Goal: Book appointment/travel/reservation

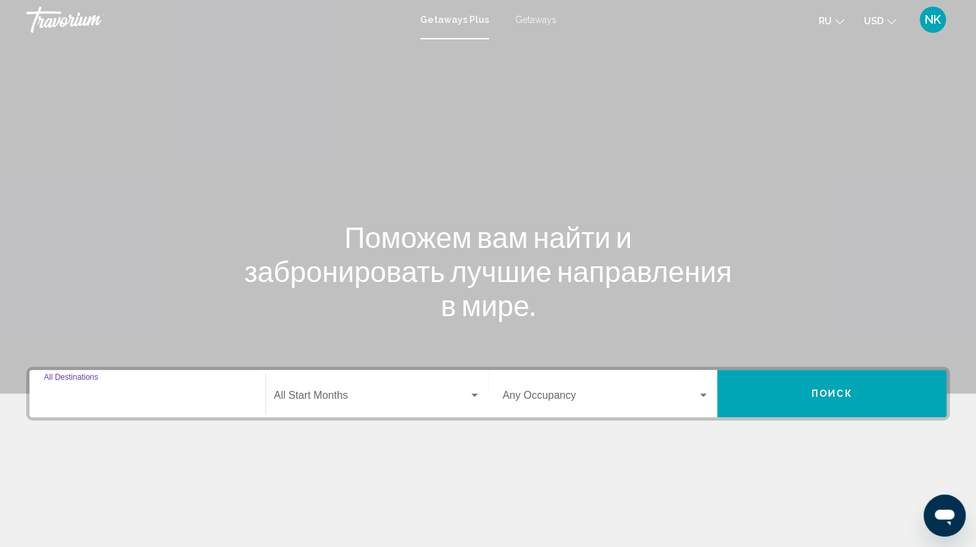
click at [92, 403] on input "Destination All Destinations" at bounding box center [147, 398] width 207 height 12
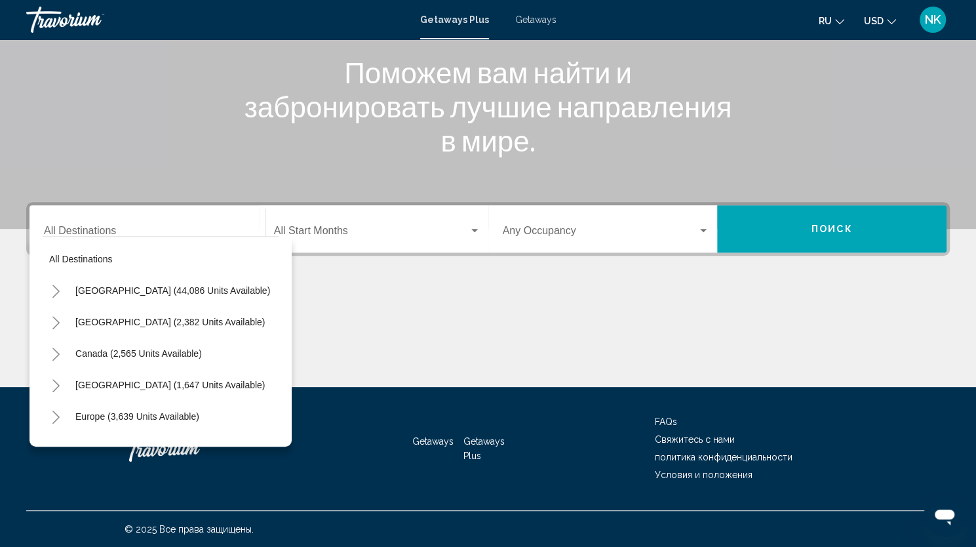
click at [113, 222] on div "Destination All Destinations" at bounding box center [147, 228] width 207 height 41
click at [354, 329] on div "Main content" at bounding box center [488, 337] width 924 height 98
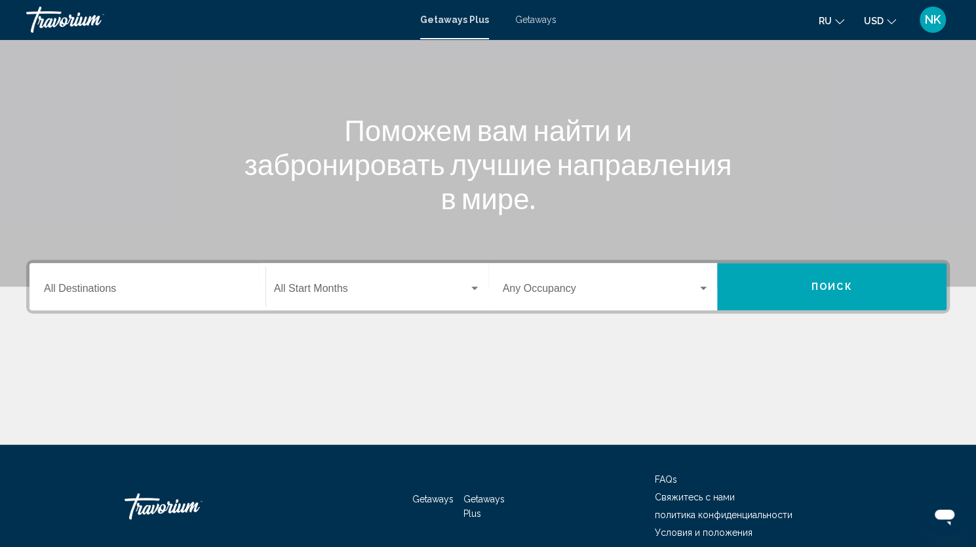
scroll to position [106, 0]
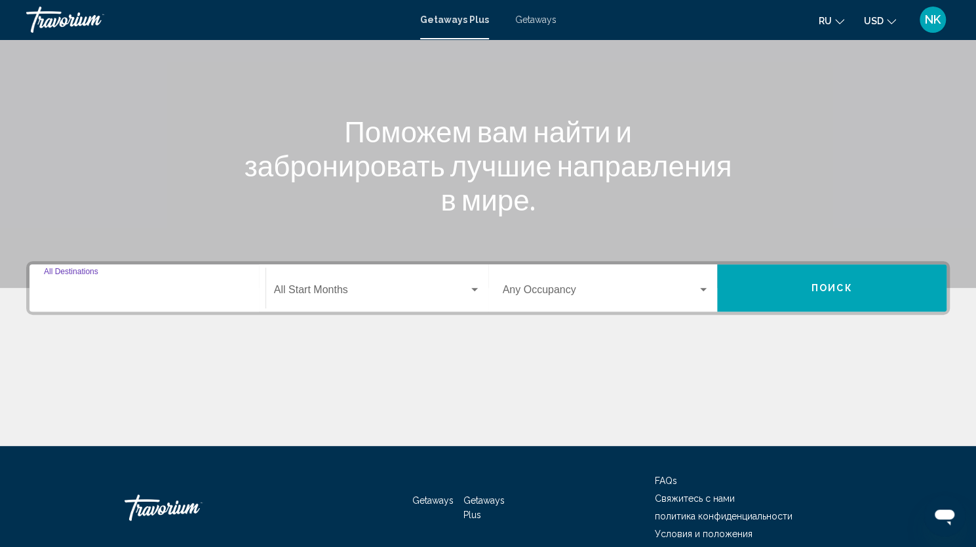
click at [142, 286] on input "Destination All Destinations" at bounding box center [147, 292] width 207 height 12
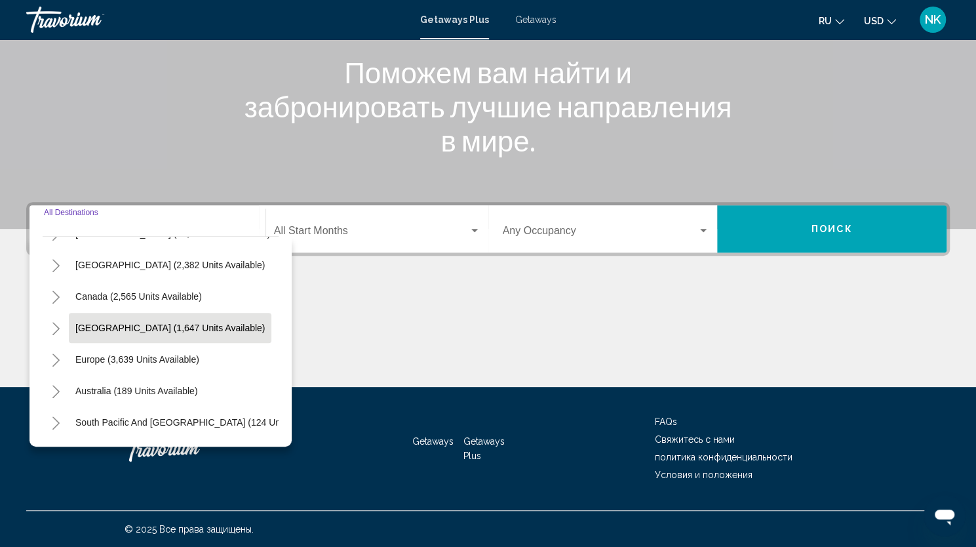
scroll to position [58, 0]
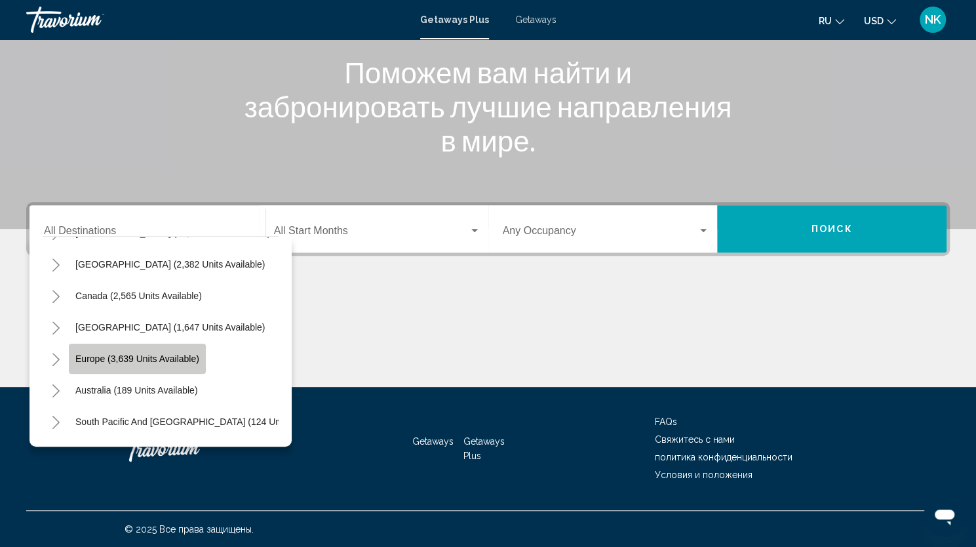
click at [148, 355] on span "Europe (3,639 units available)" at bounding box center [137, 358] width 124 height 10
type input "**********"
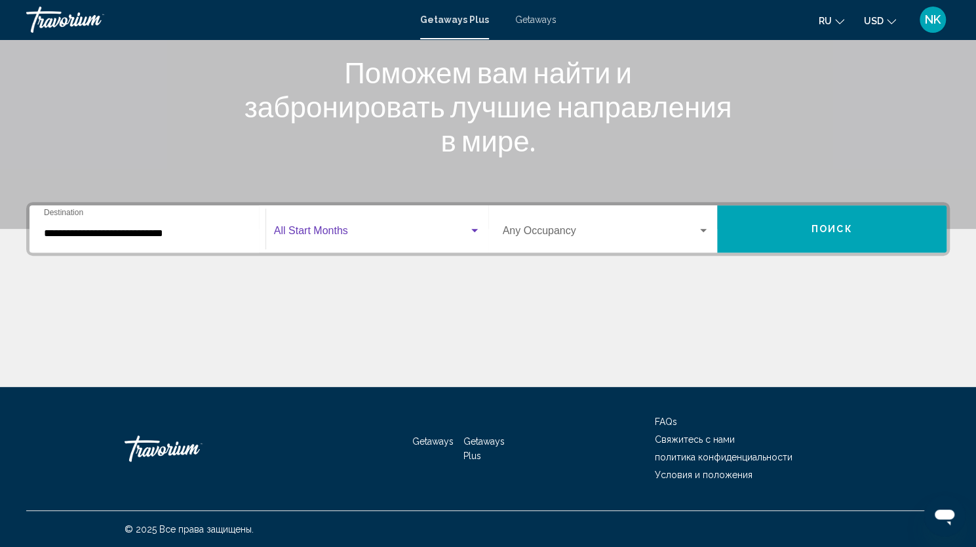
click at [382, 230] on span "Search widget" at bounding box center [371, 233] width 195 height 12
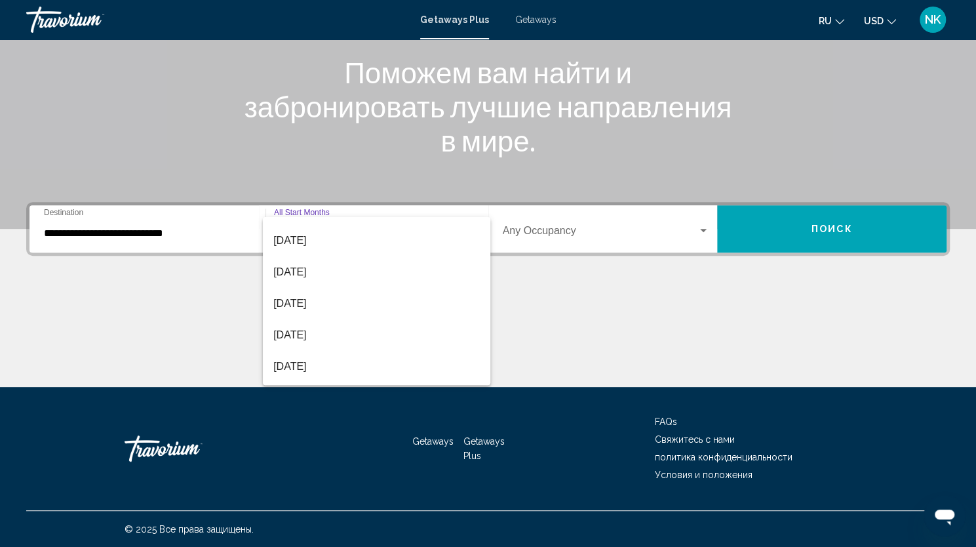
scroll to position [150, 0]
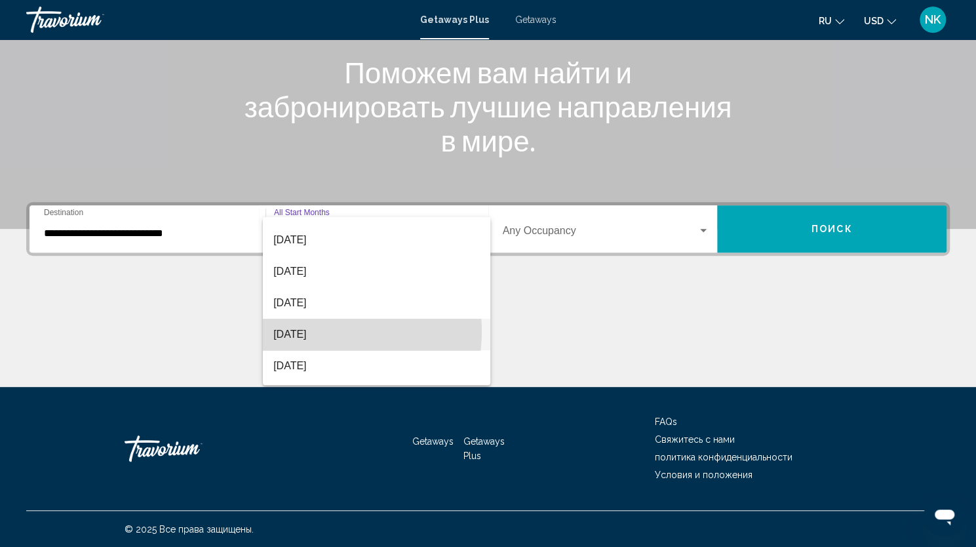
click at [322, 331] on span "March 2026" at bounding box center [376, 334] width 207 height 31
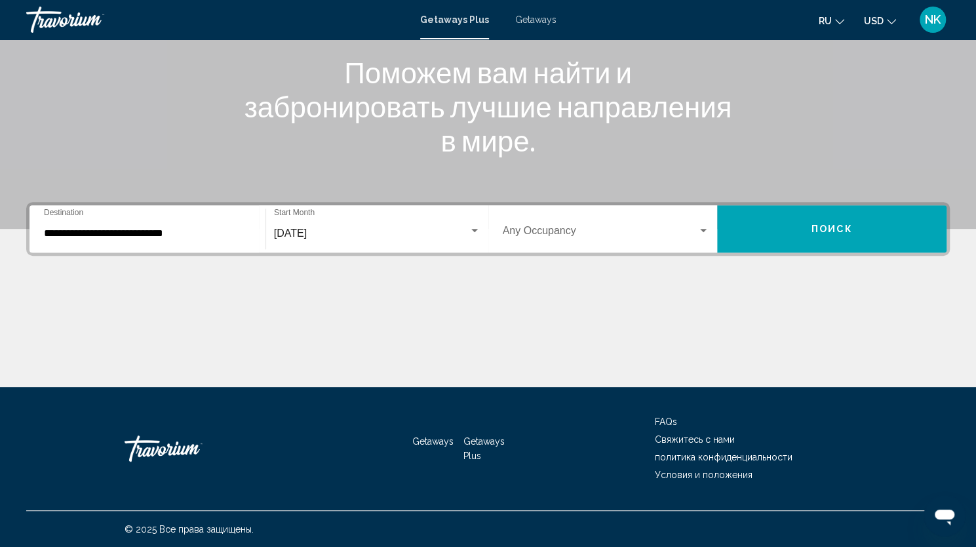
click at [582, 219] on div "Occupancy Any Occupancy" at bounding box center [606, 228] width 207 height 41
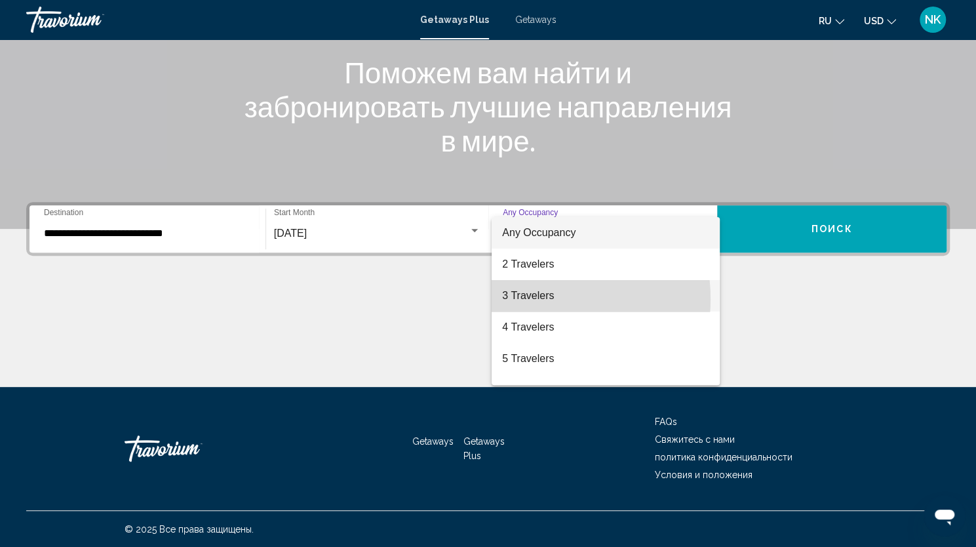
click at [524, 299] on span "3 Travelers" at bounding box center [605, 295] width 207 height 31
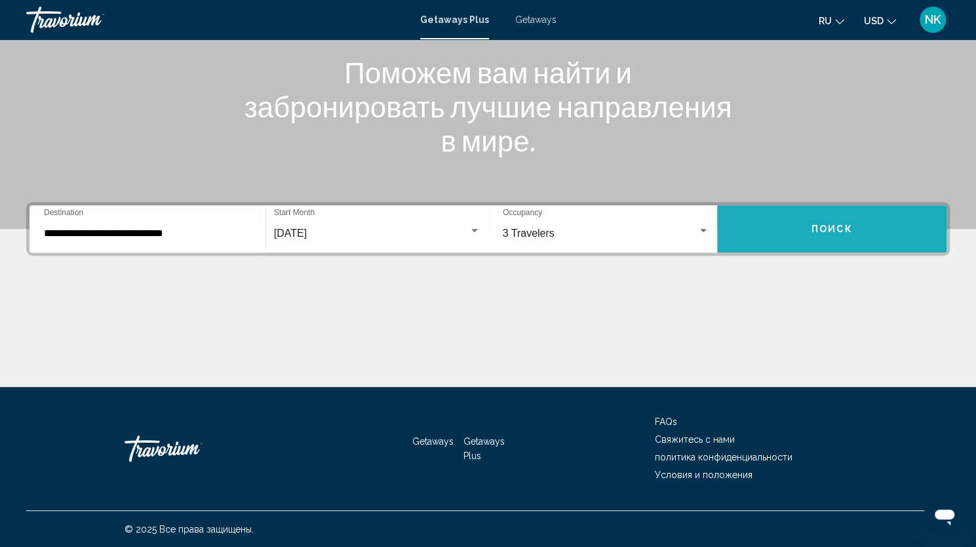
click at [844, 231] on span "Поиск" at bounding box center [832, 229] width 41 height 10
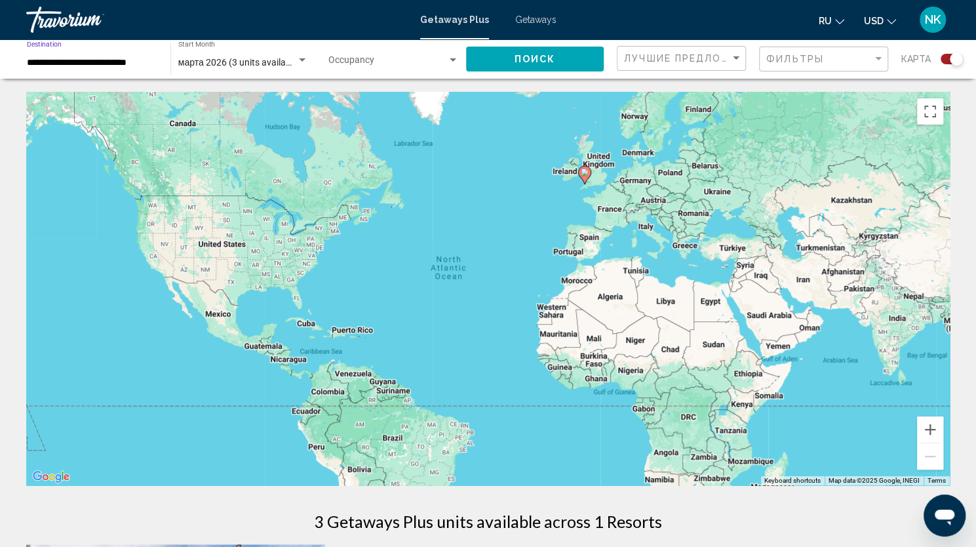
click at [136, 62] on input "**********" at bounding box center [92, 63] width 130 height 10
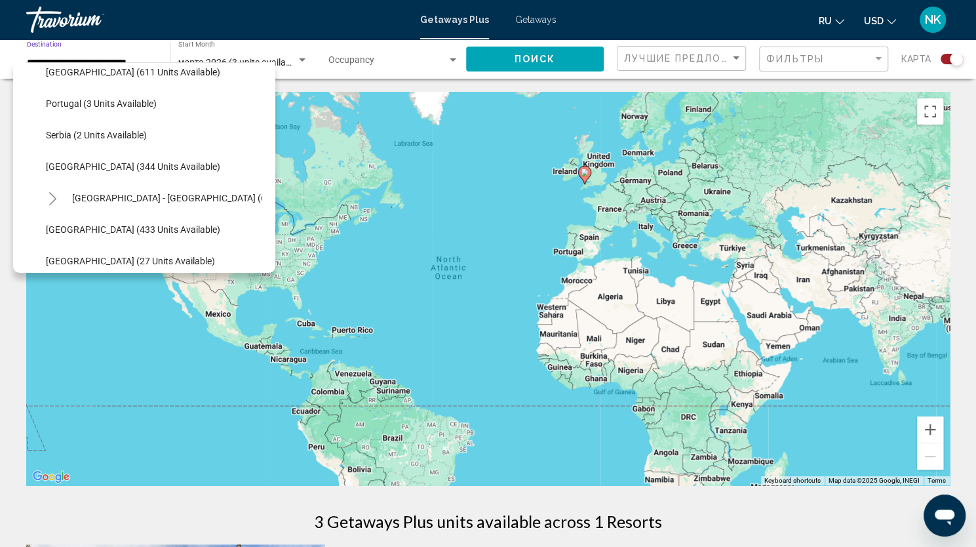
scroll to position [484, 0]
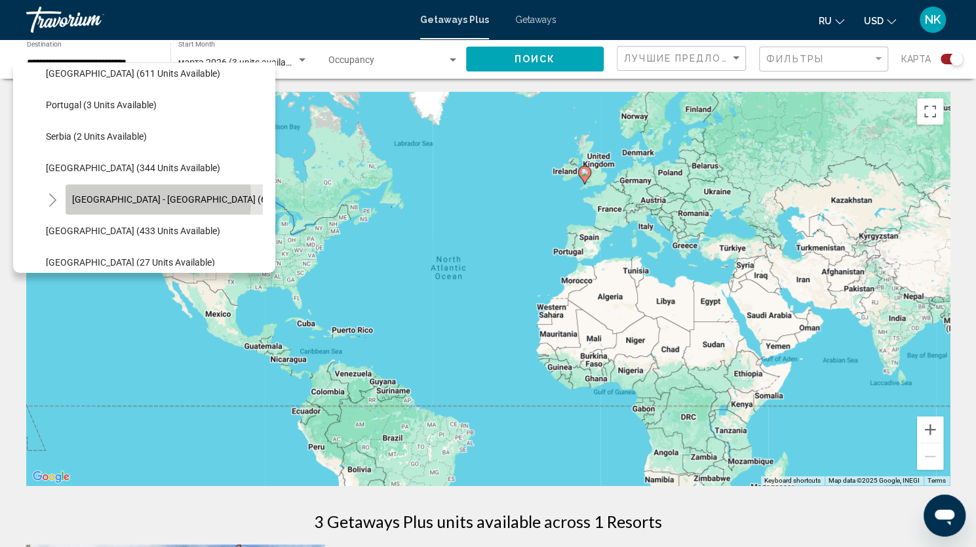
click at [123, 199] on span "Spain - Canary Islands (64 units available)" at bounding box center [204, 199] width 264 height 10
type input "**********"
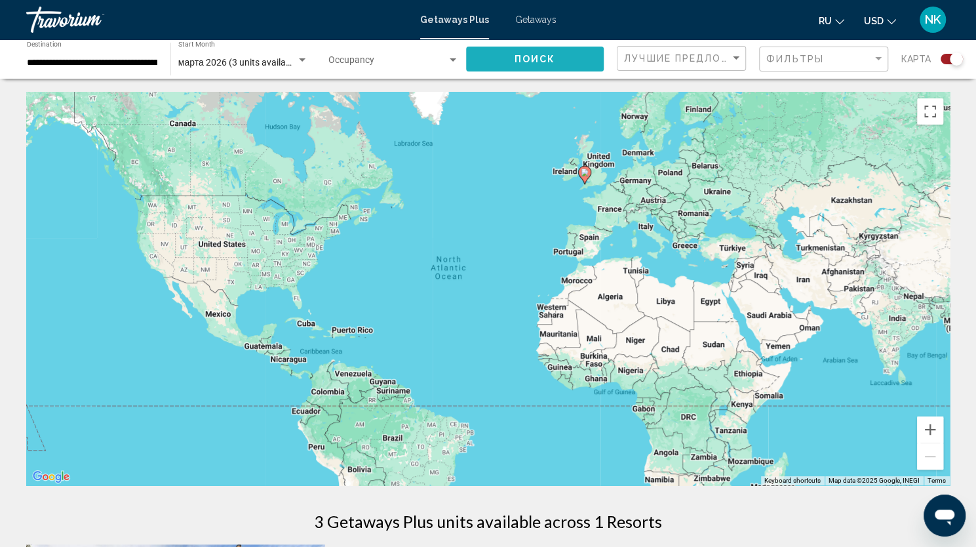
click at [551, 59] on span "Поиск" at bounding box center [535, 59] width 41 height 10
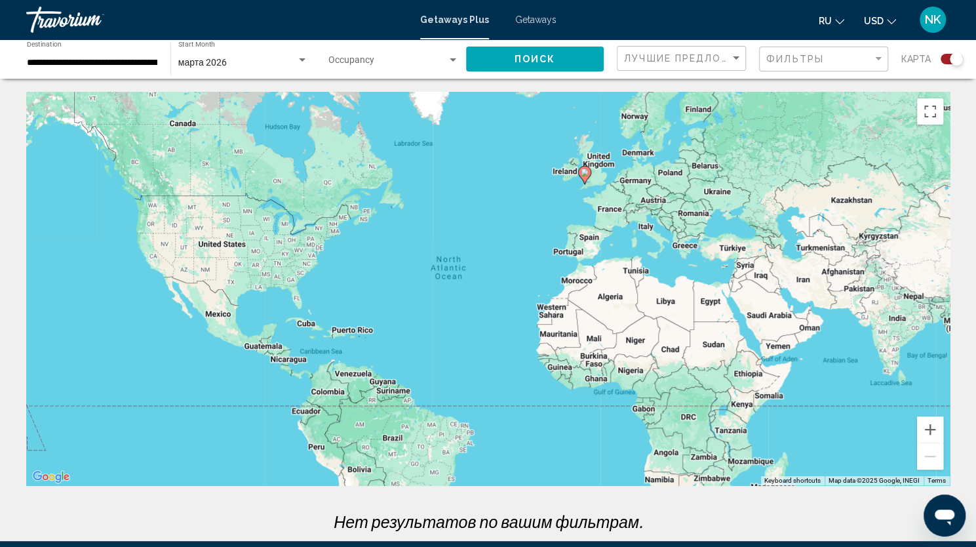
click at [71, 20] on div "Travorium" at bounding box center [91, 20] width 131 height 26
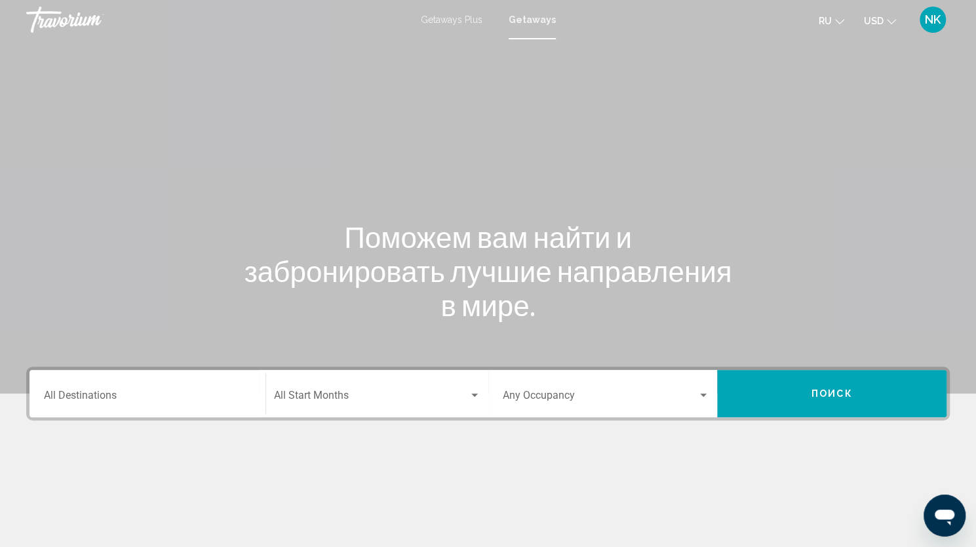
click at [448, 17] on span "Getaways Plus" at bounding box center [452, 19] width 62 height 10
click at [191, 397] on input "Destination All Destinations" at bounding box center [147, 398] width 207 height 12
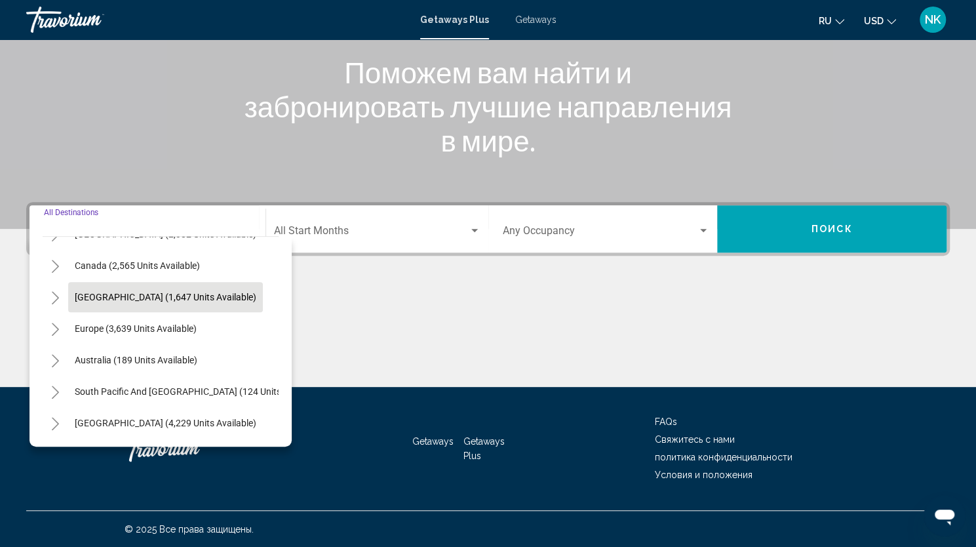
scroll to position [89, 1]
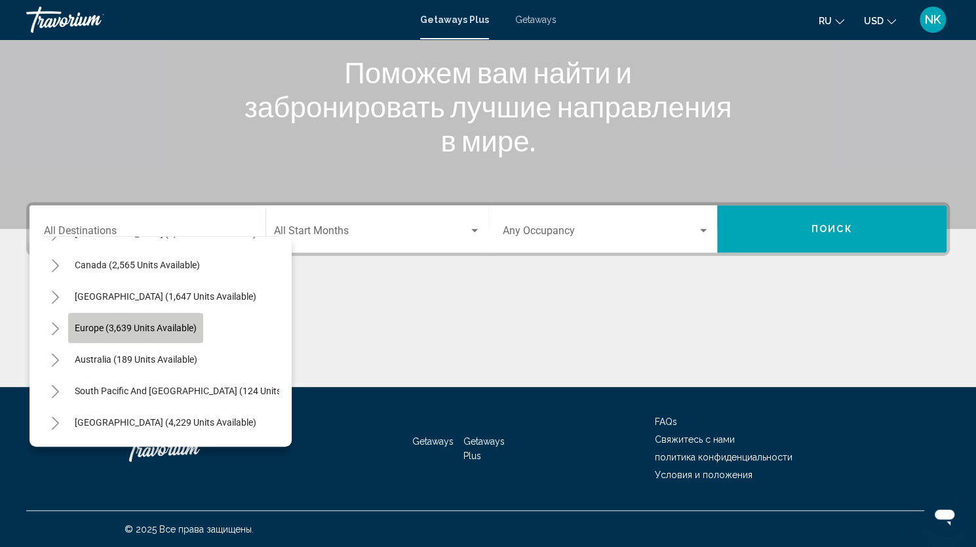
click at [190, 325] on span "Europe (3,639 units available)" at bounding box center [136, 328] width 122 height 10
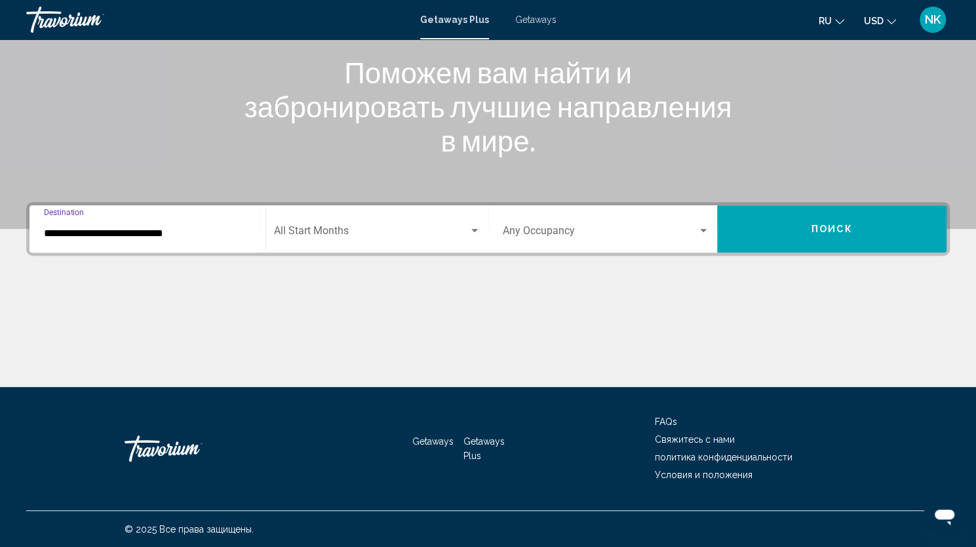
click at [215, 229] on input "**********" at bounding box center [147, 233] width 207 height 12
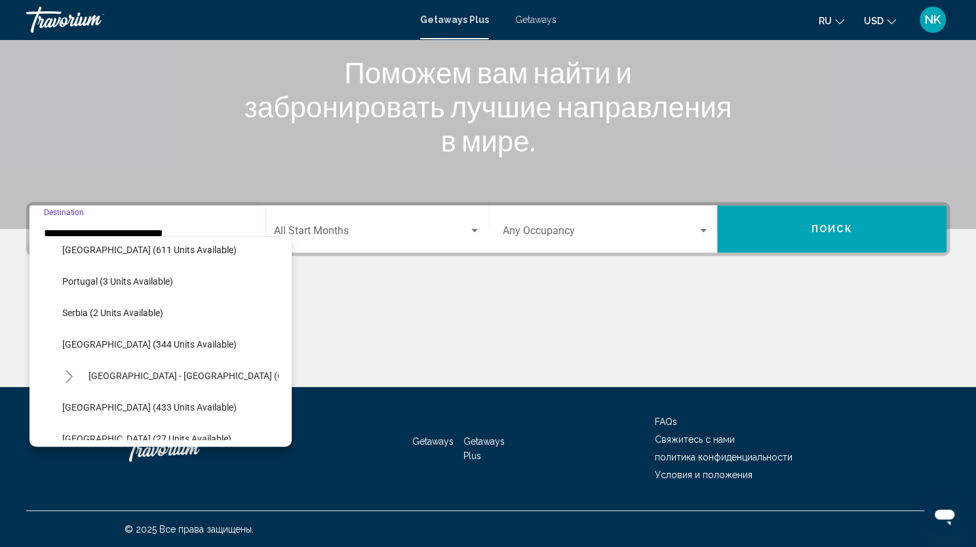
scroll to position [485, 0]
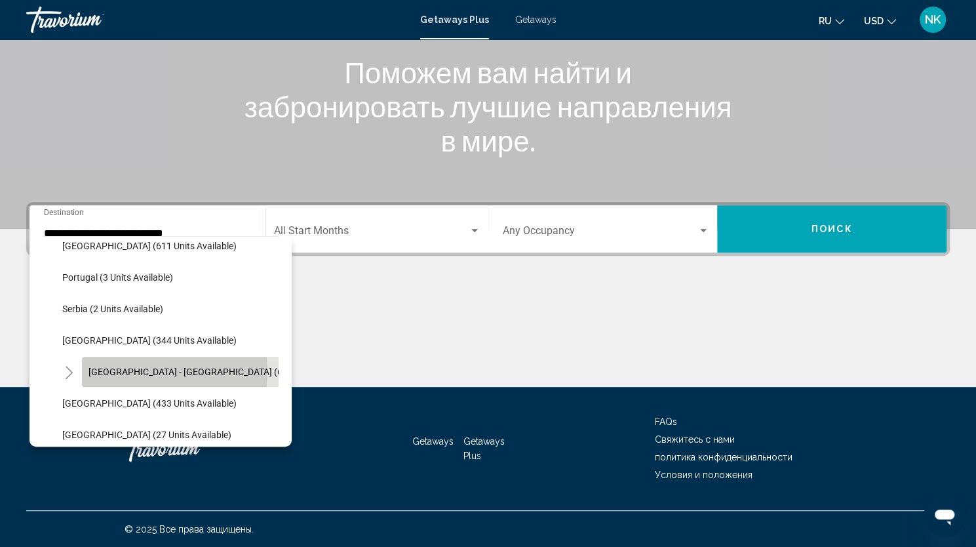
click at [146, 370] on span "Spain - Canary Islands (64 units available)" at bounding box center [221, 371] width 264 height 10
type input "**********"
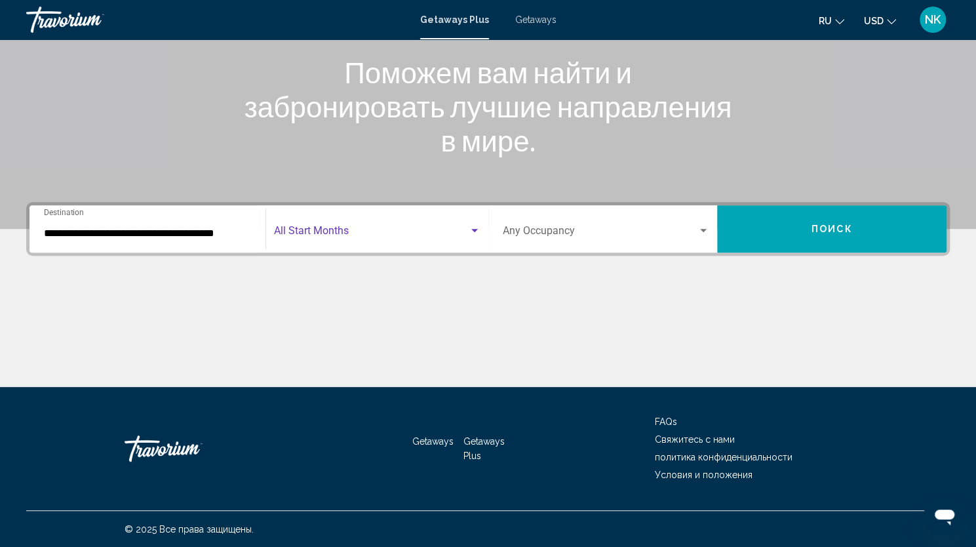
click at [323, 231] on span "Search widget" at bounding box center [371, 233] width 195 height 12
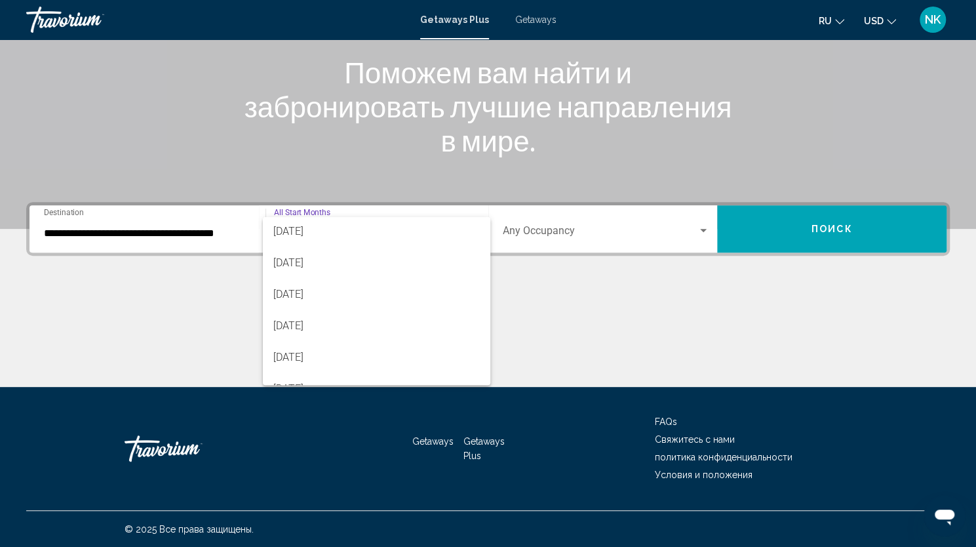
scroll to position [130, 0]
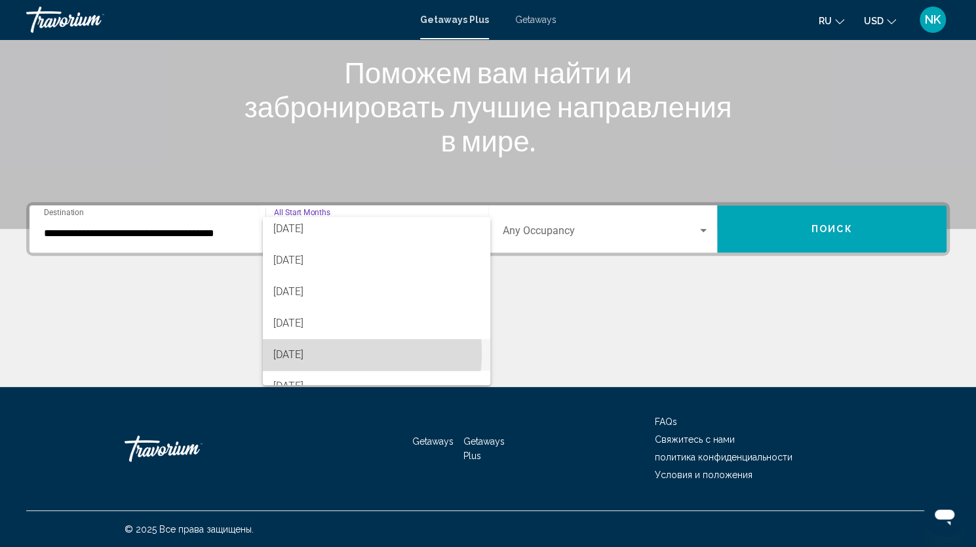
click at [315, 352] on span "March 2026" at bounding box center [376, 354] width 207 height 31
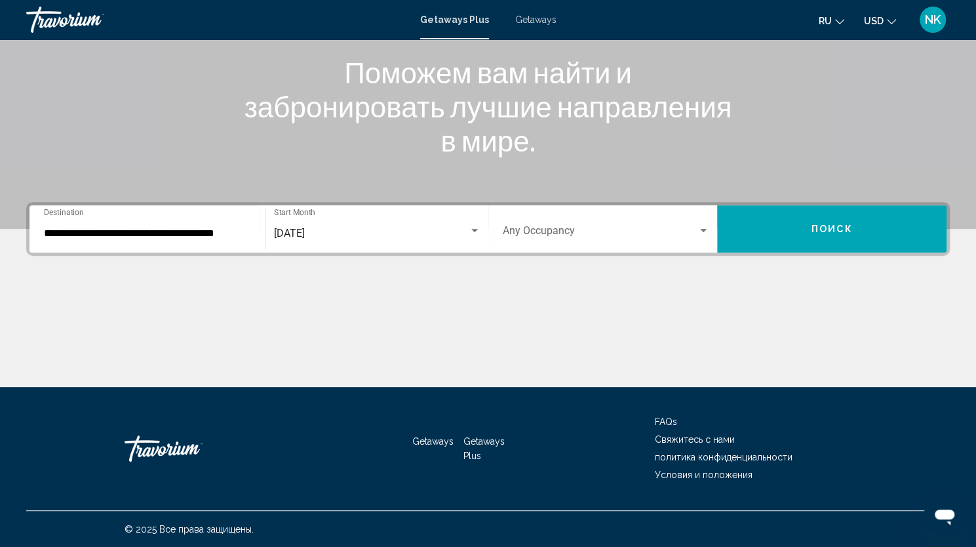
click at [559, 226] on div "Occupancy Any Occupancy" at bounding box center [606, 228] width 207 height 41
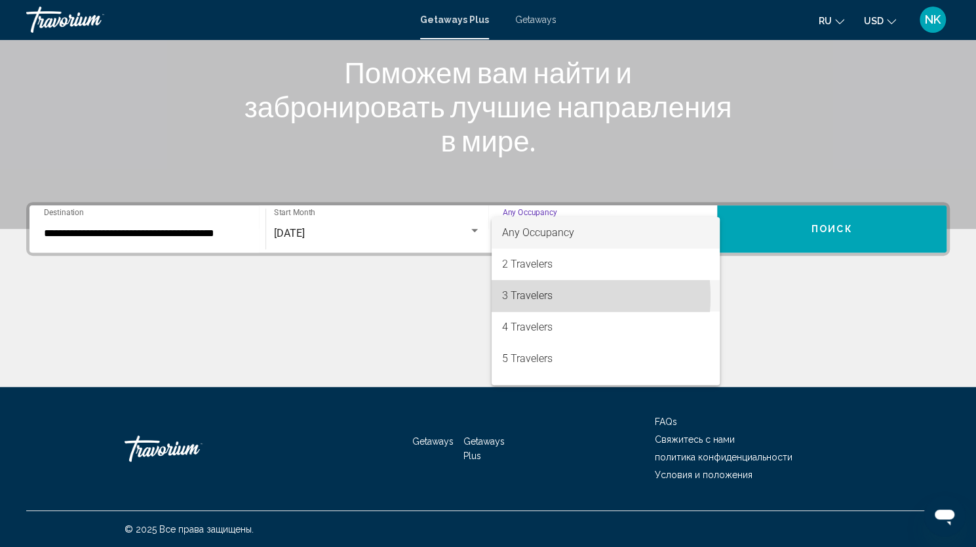
click at [535, 297] on span "3 Travelers" at bounding box center [605, 295] width 207 height 31
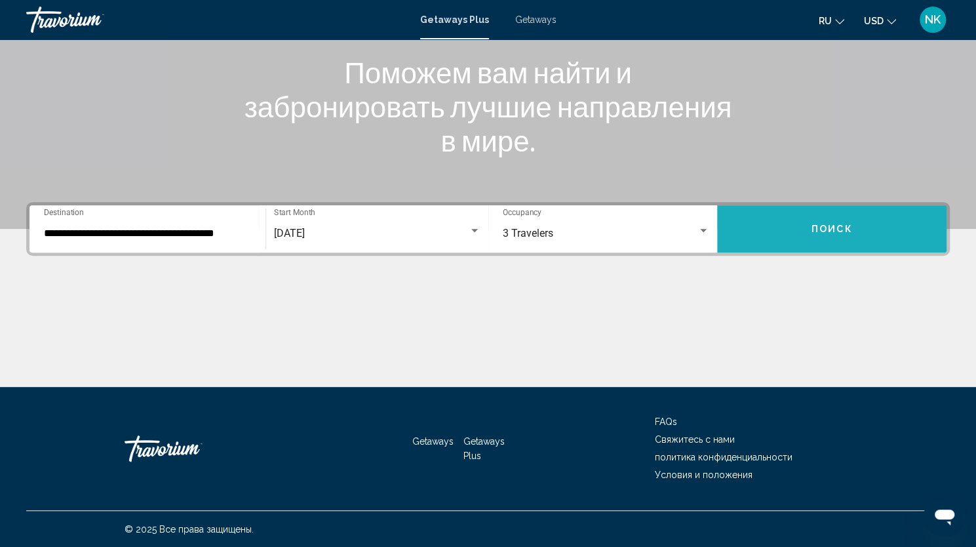
click at [808, 227] on button "Поиск" at bounding box center [831, 228] width 229 height 47
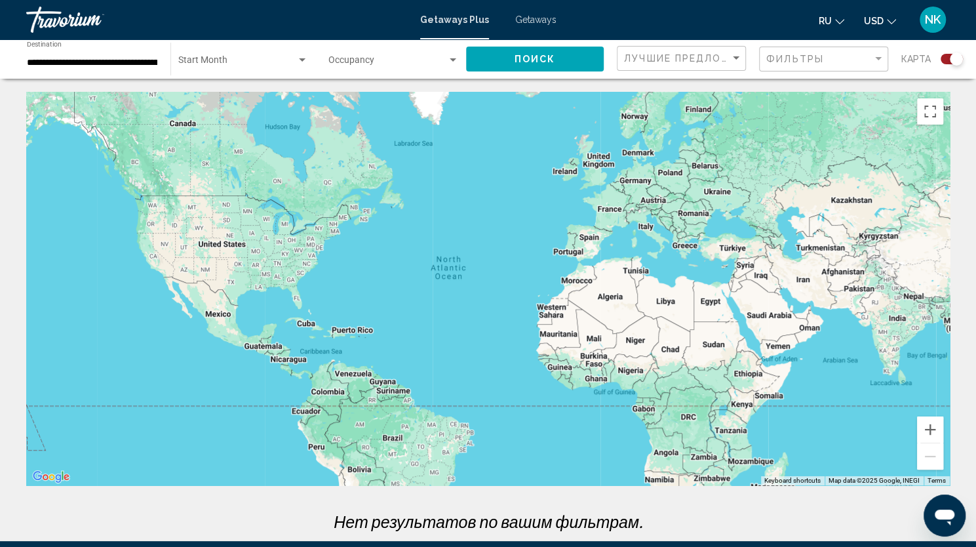
click at [63, 14] on div "Travorium" at bounding box center [91, 20] width 131 height 26
